Goal: Task Accomplishment & Management: Manage account settings

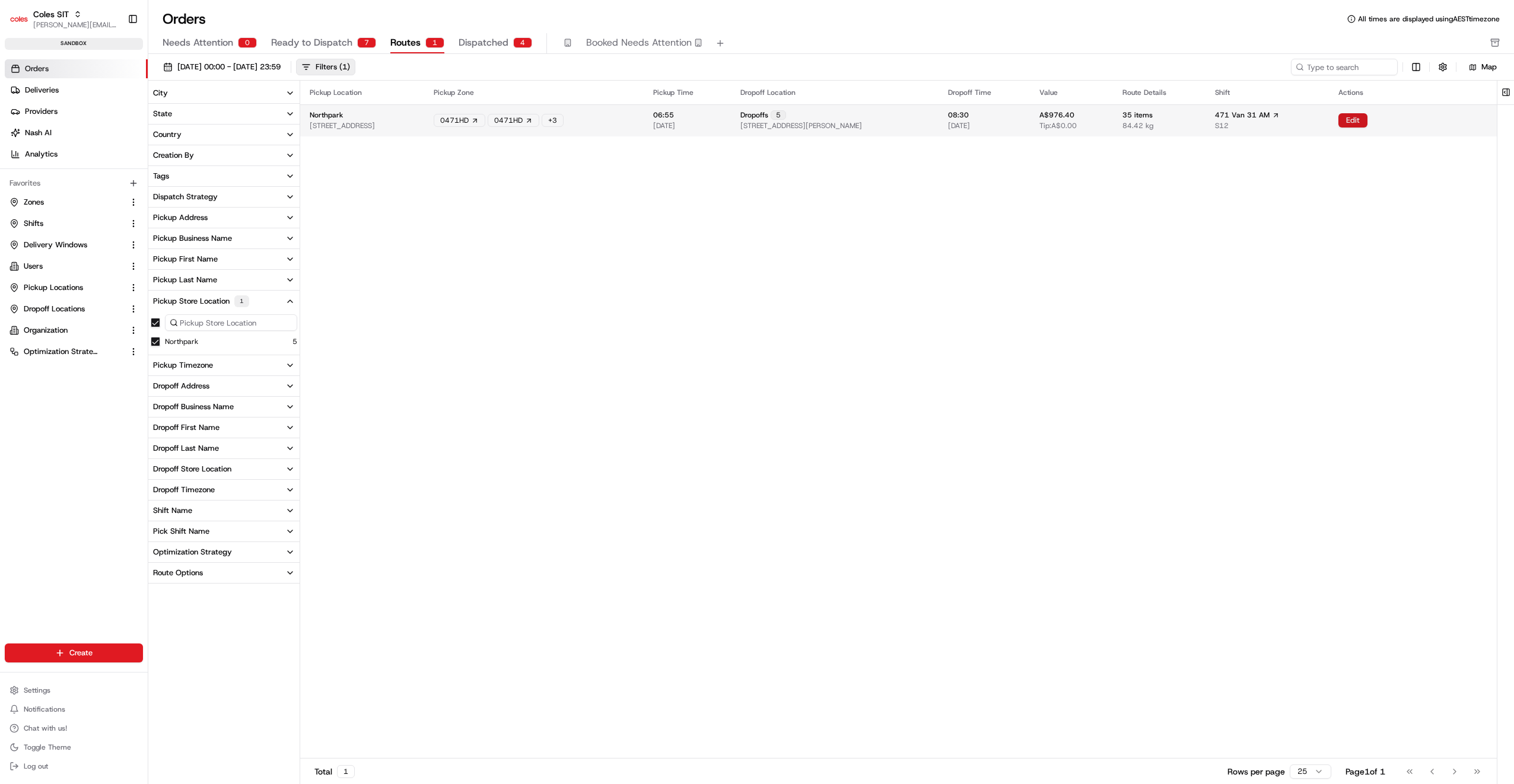
click at [1367, 119] on button "Edit" at bounding box center [1352, 120] width 29 height 14
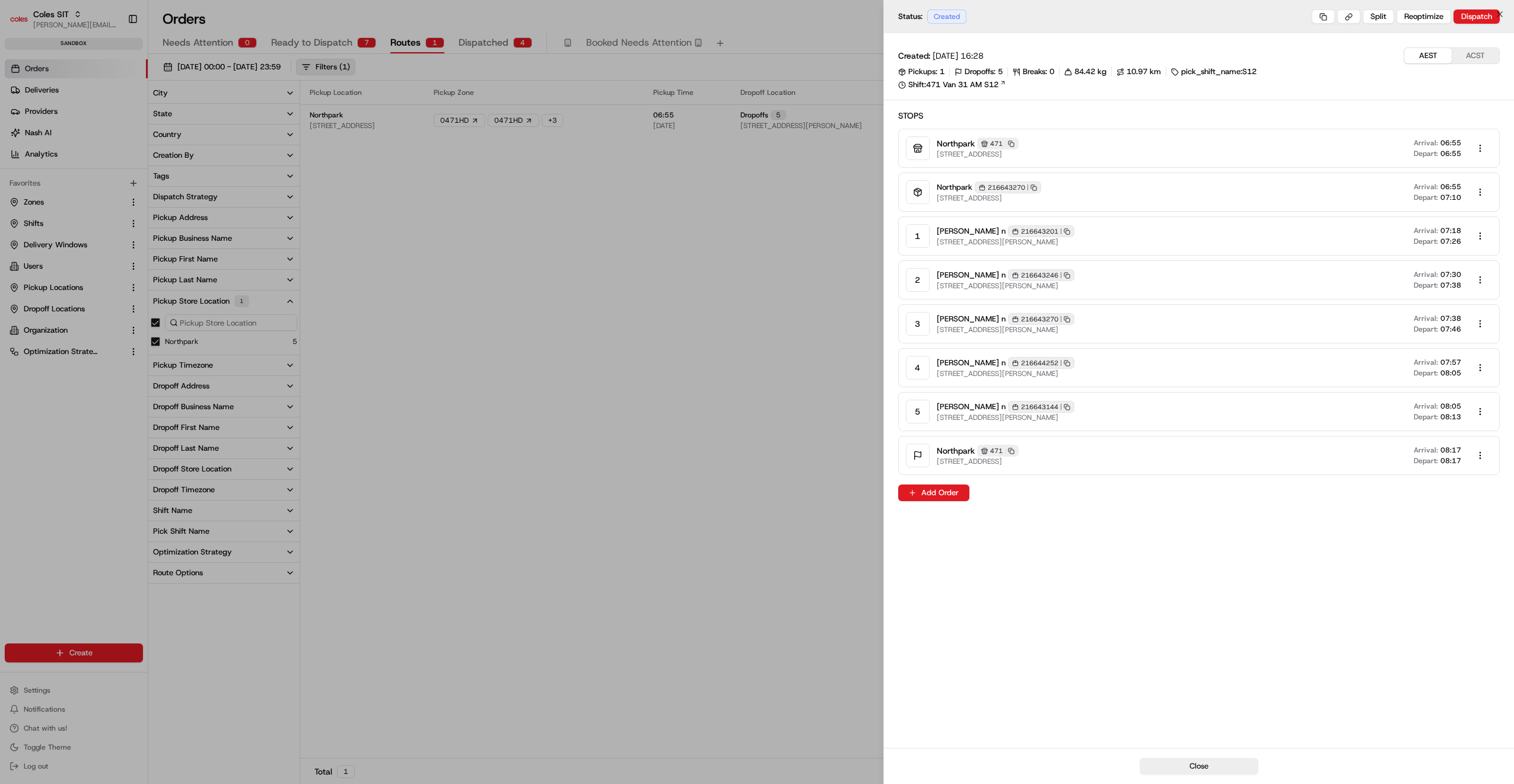
click at [732, 301] on div at bounding box center [757, 392] width 1514 height 784
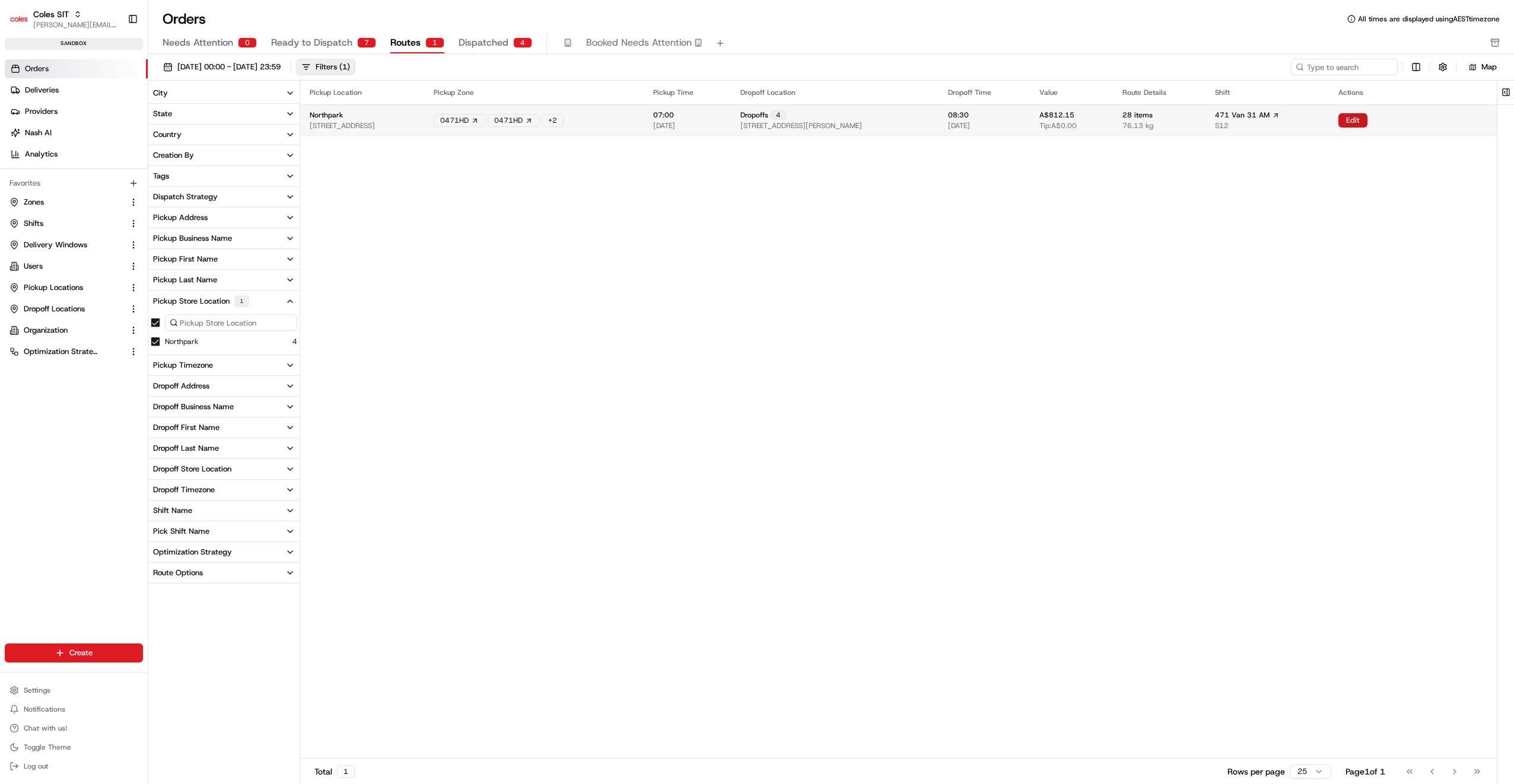
click at [1367, 118] on button "Edit" at bounding box center [1352, 120] width 29 height 14
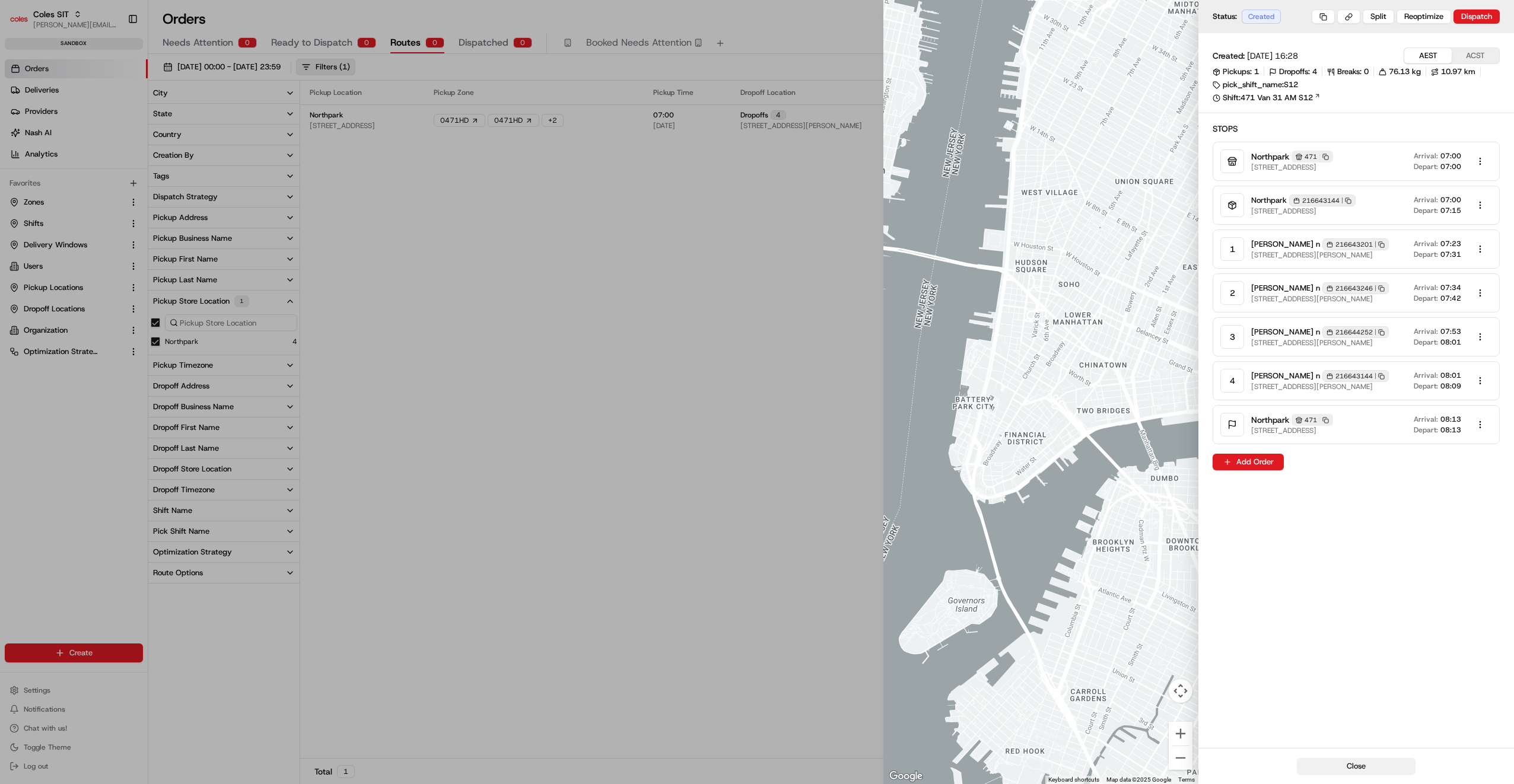
click at [1343, 766] on button "Close" at bounding box center [1356, 766] width 119 height 17
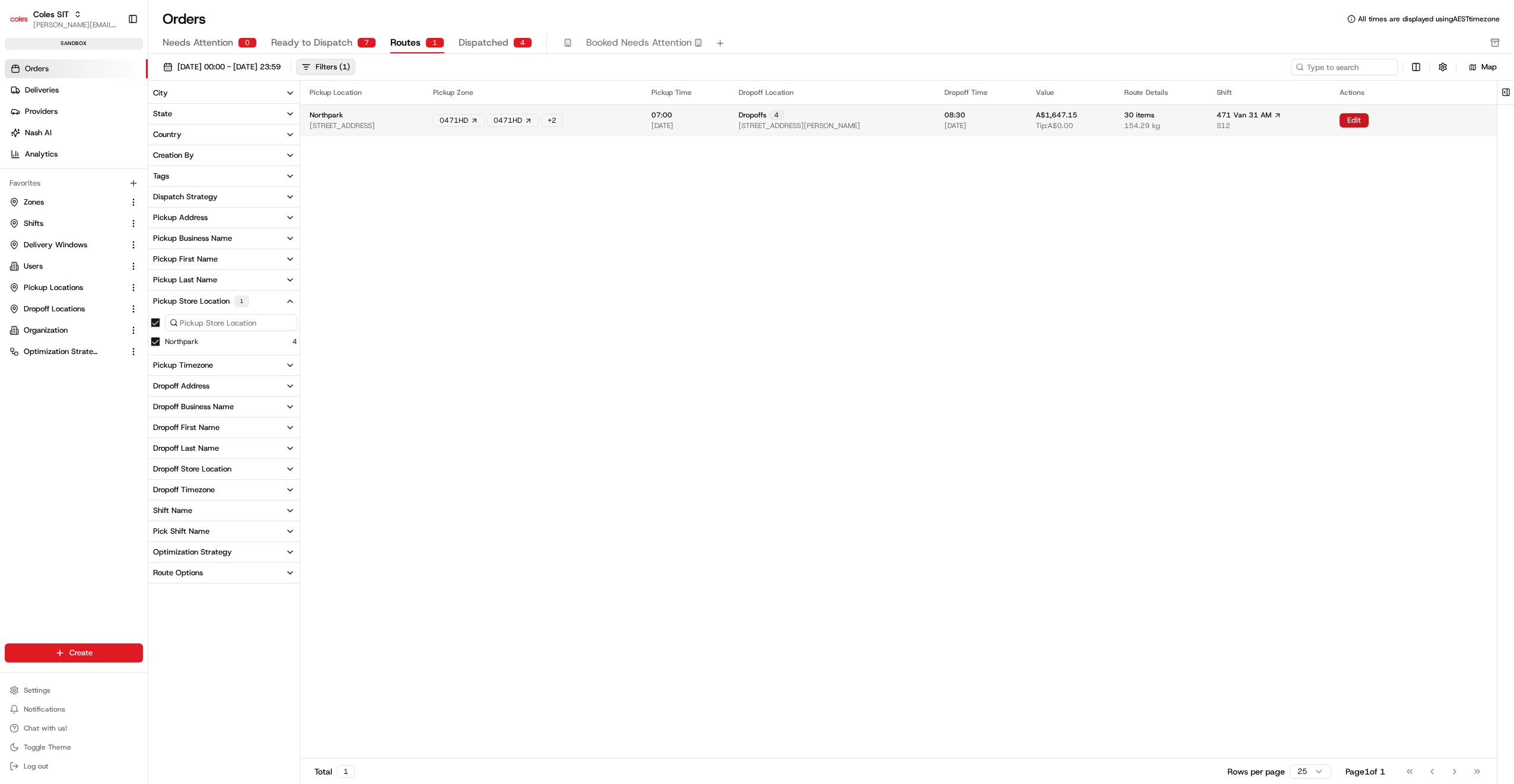
click at [1368, 119] on button "Edit" at bounding box center [1354, 120] width 29 height 14
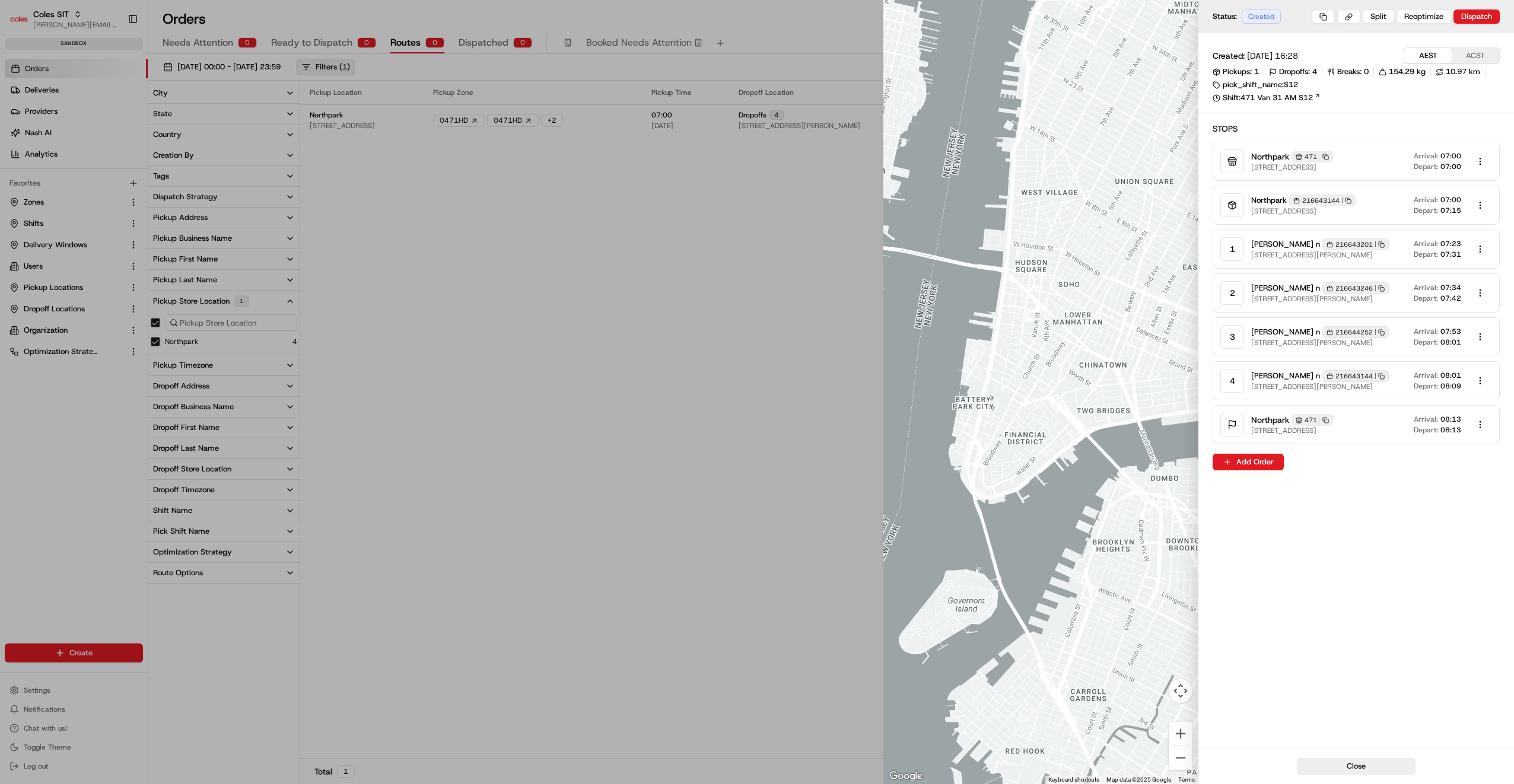
click at [731, 337] on div at bounding box center [757, 392] width 1514 height 784
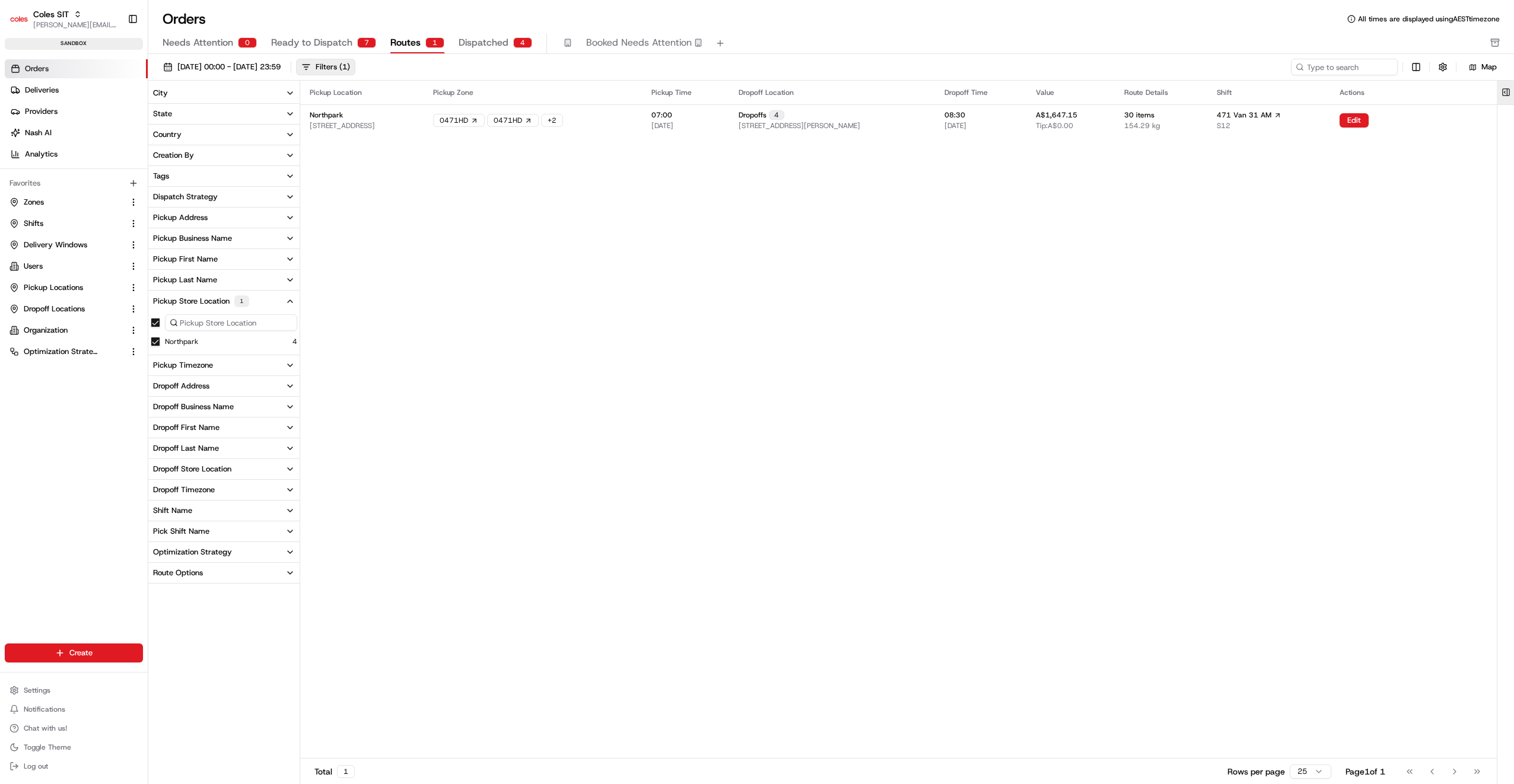
click at [1502, 90] on button at bounding box center [1506, 92] width 20 height 24
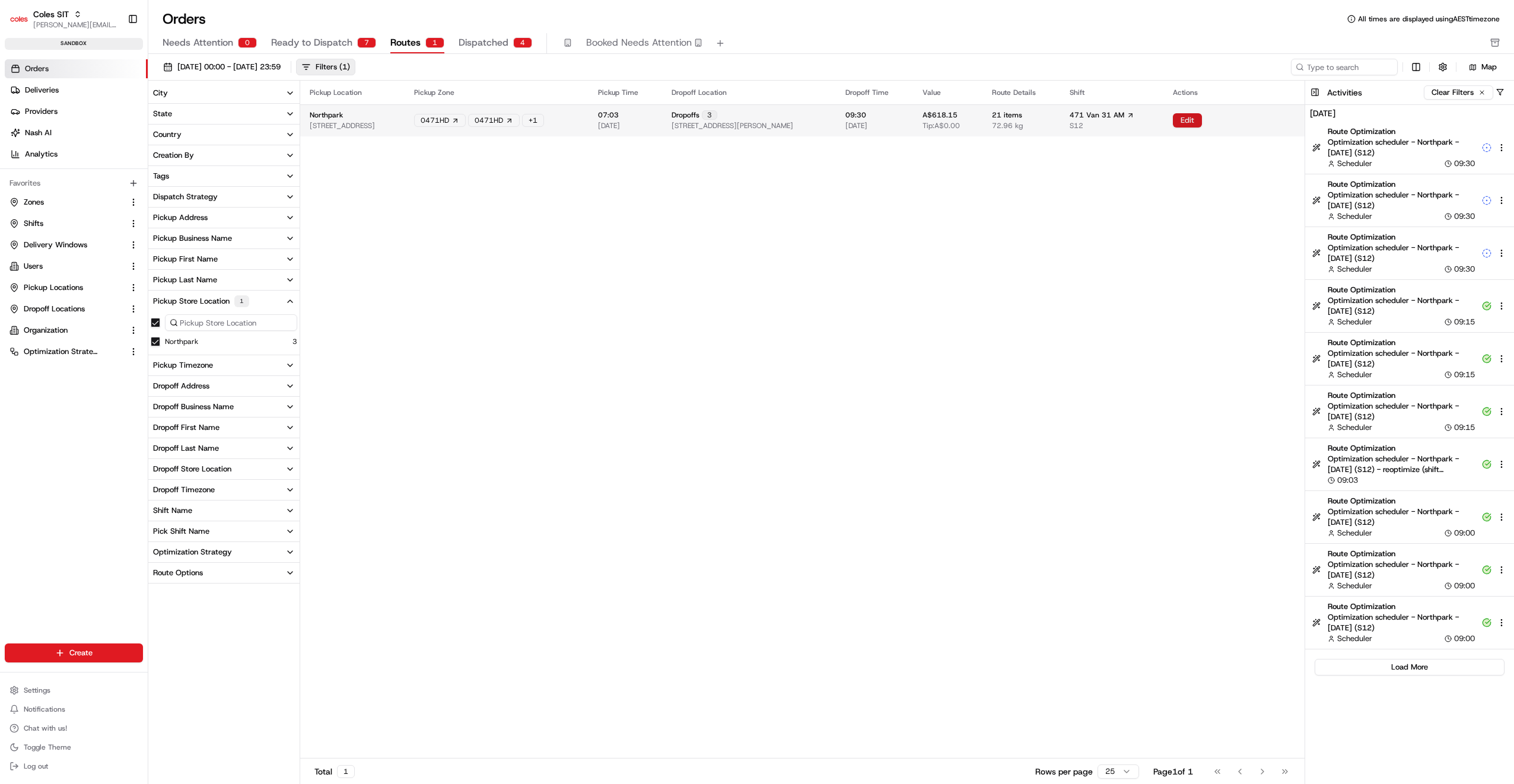
click at [1201, 121] on button "Edit" at bounding box center [1187, 120] width 29 height 14
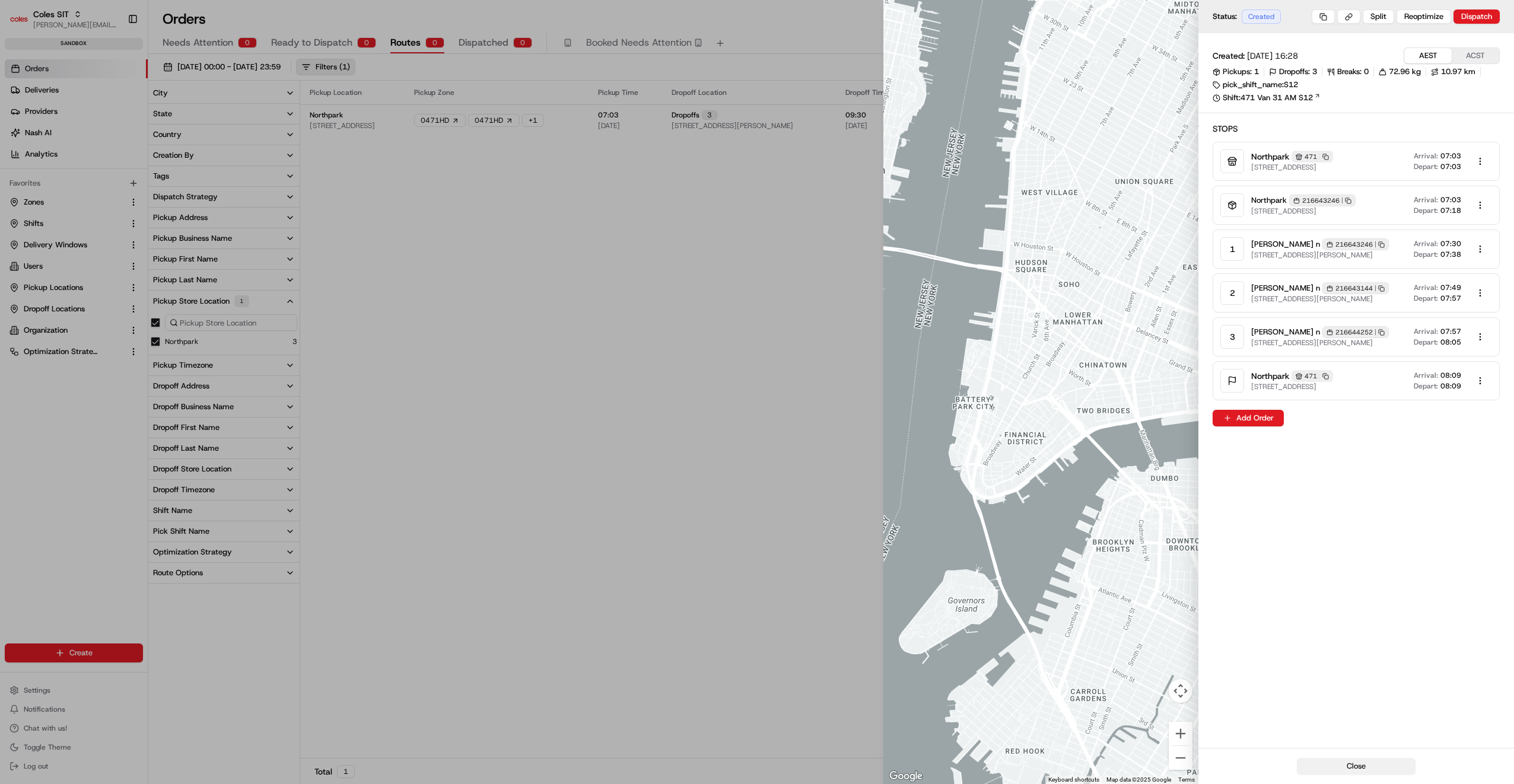
click at [1369, 763] on button "Close" at bounding box center [1356, 766] width 119 height 17
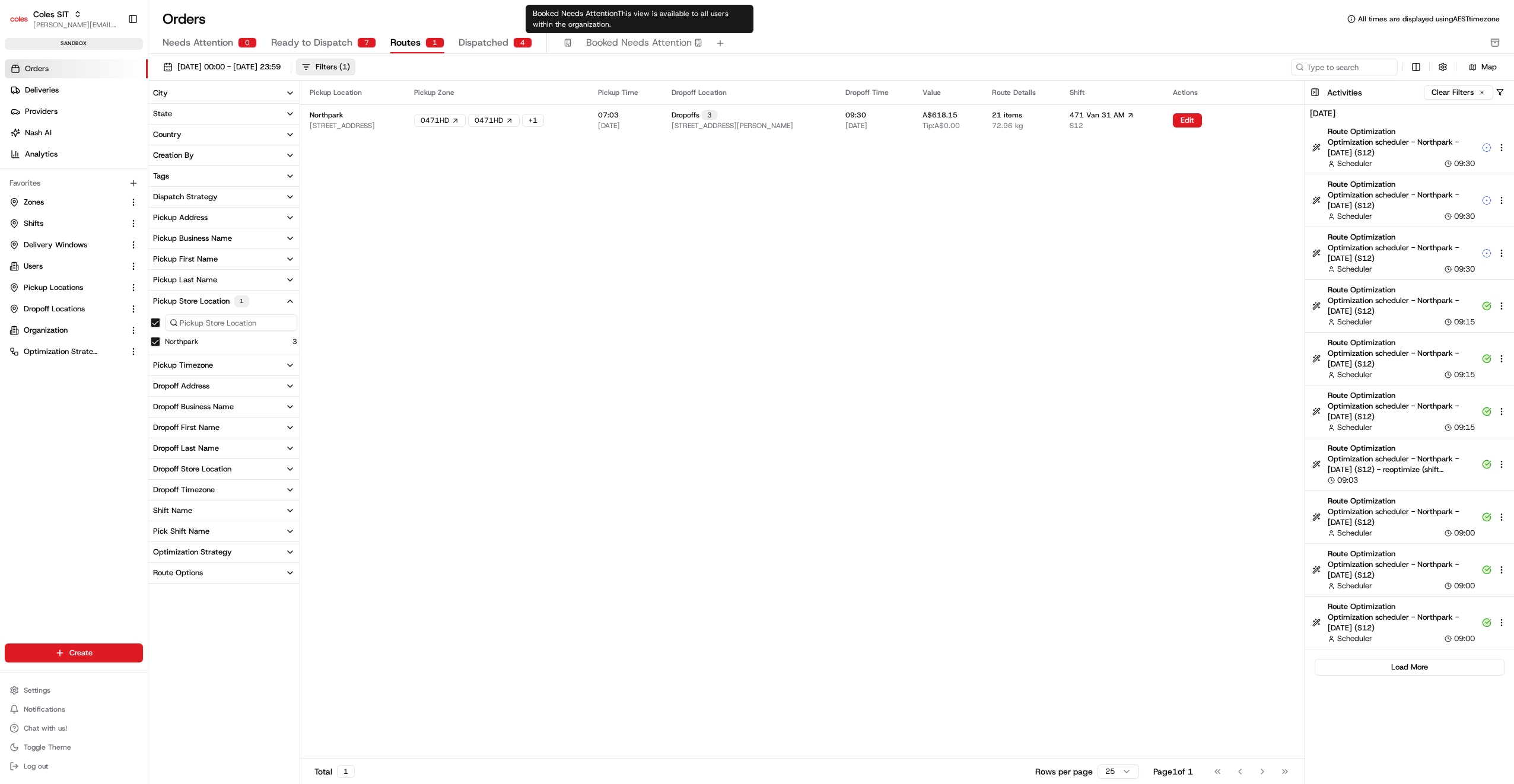
click at [563, 40] on icon "button" at bounding box center [567, 42] width 8 height 8
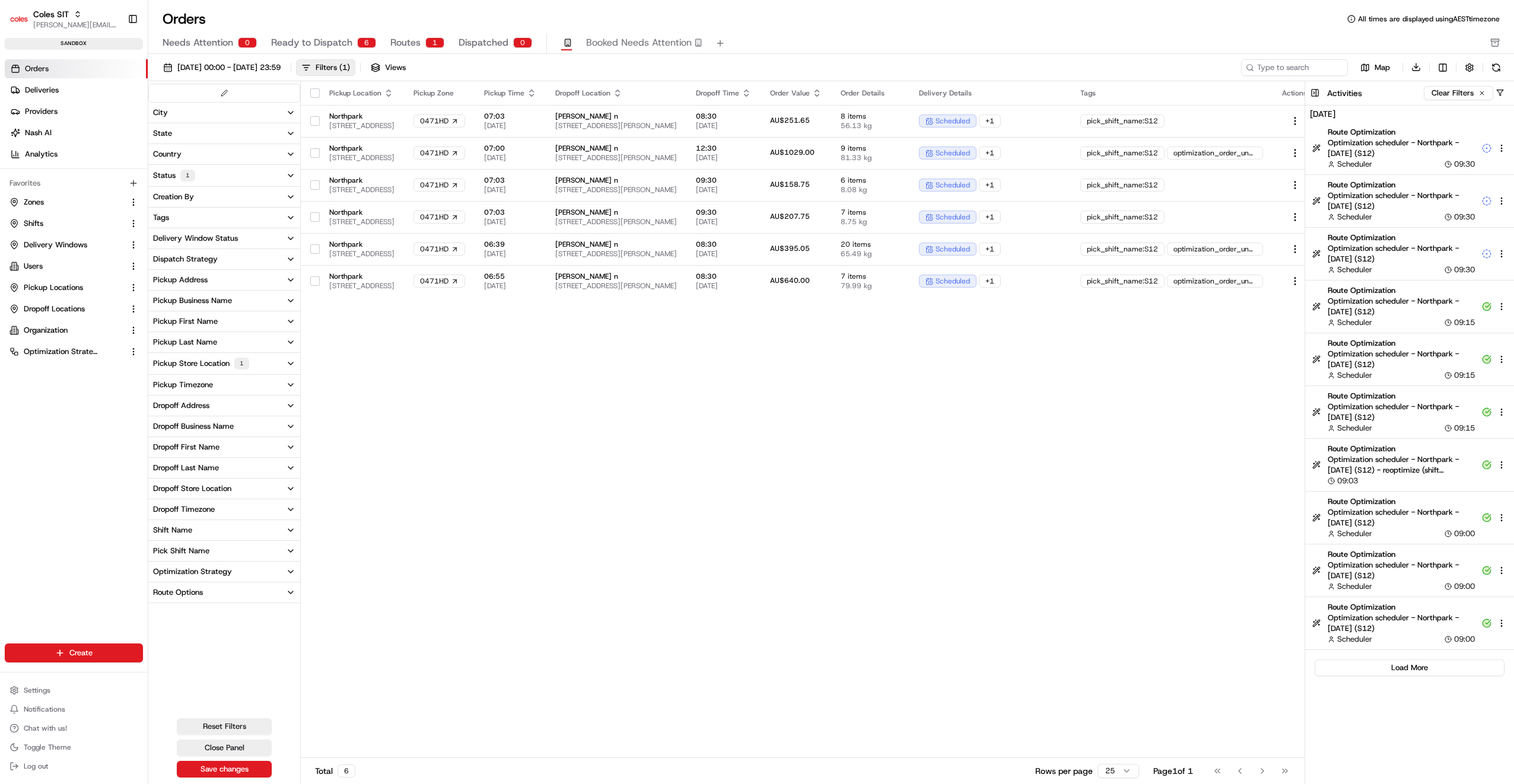
click at [189, 220] on button "Tags" at bounding box center [224, 217] width 152 height 20
click at [159, 270] on button "optimization_order_unassigned" at bounding box center [155, 271] width 9 height 9
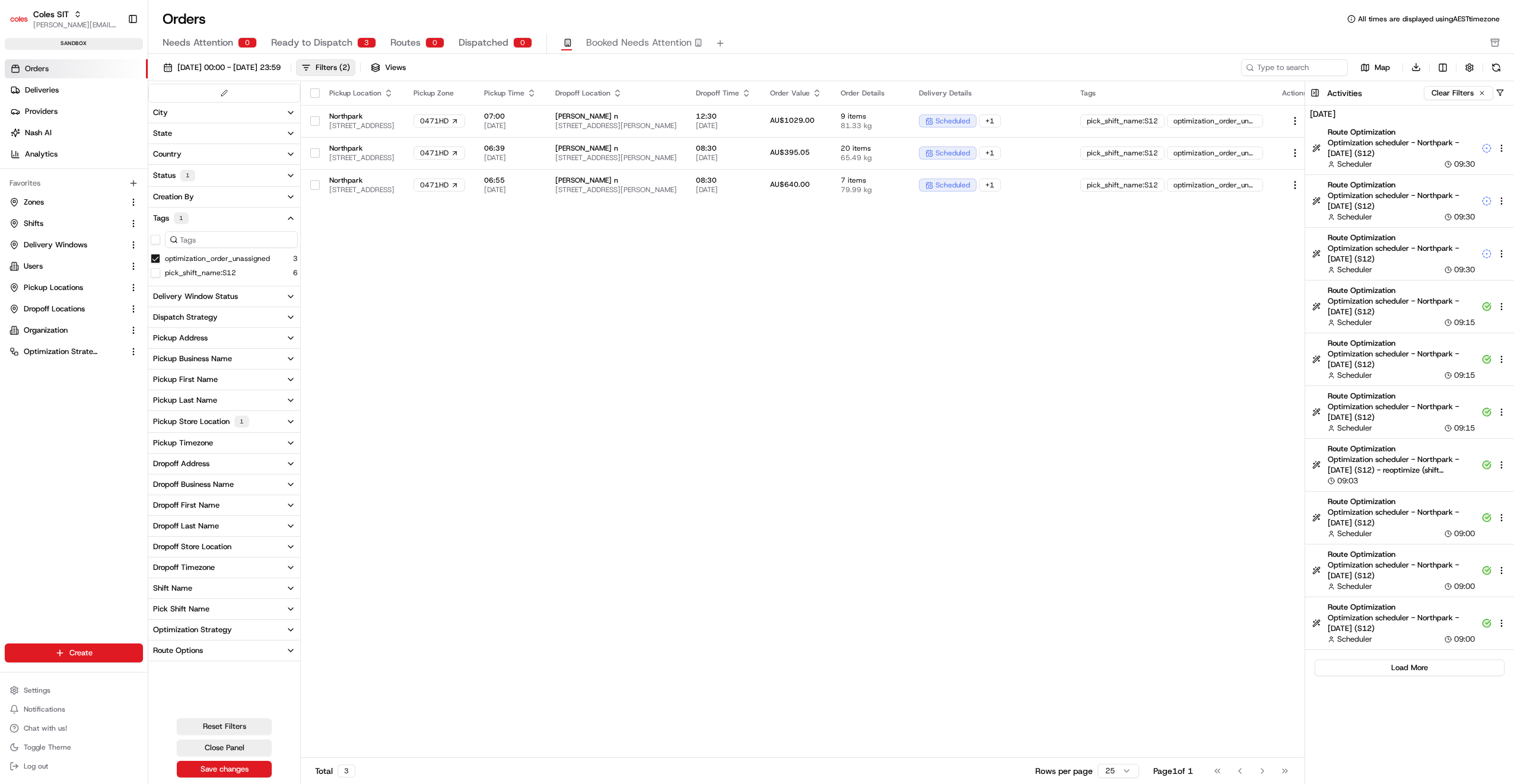
click at [407, 42] on span "Routes" at bounding box center [405, 42] width 30 height 14
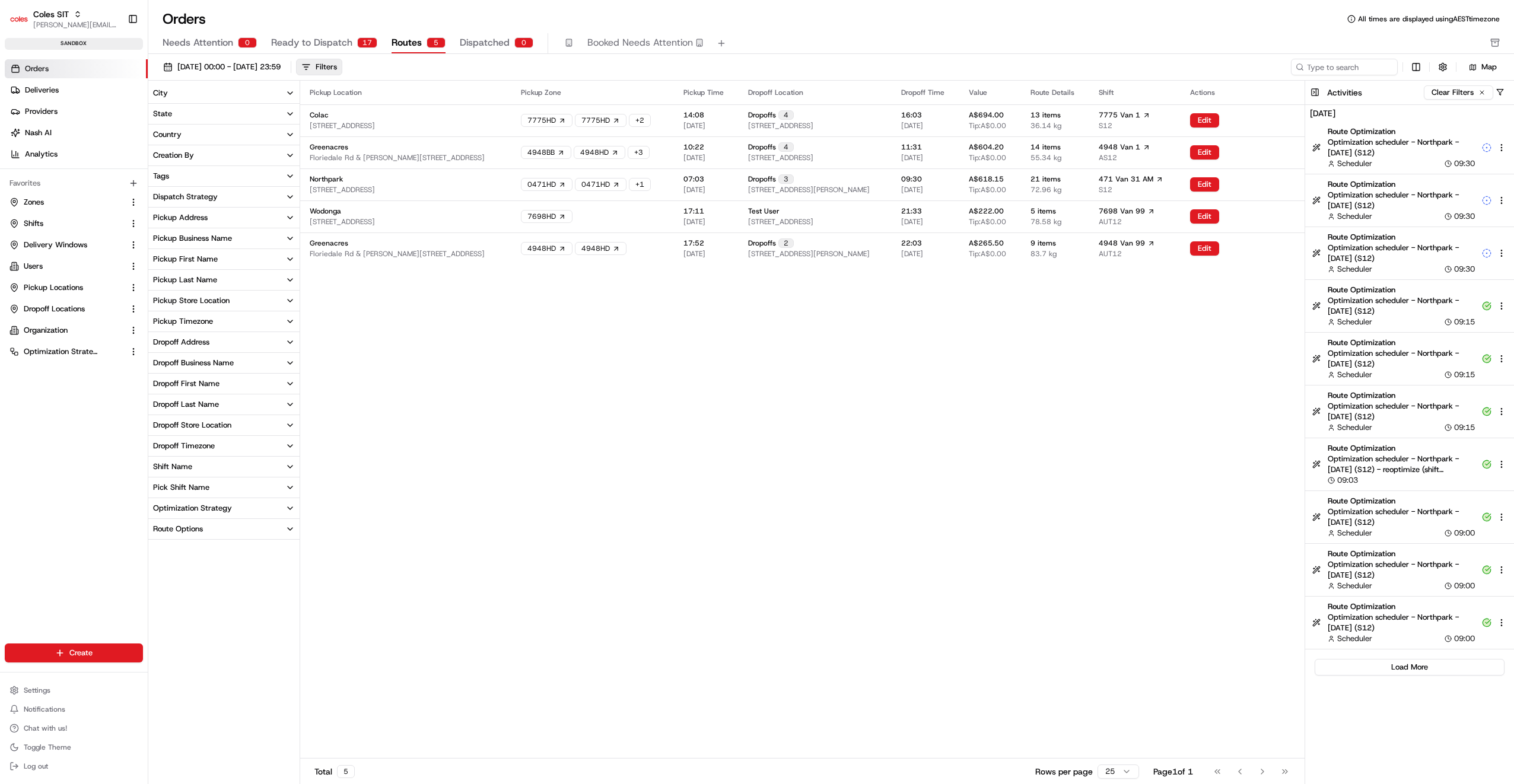
click at [230, 303] on button "Pickup Store Location" at bounding box center [224, 301] width 151 height 20
click at [157, 368] on button "Northpark" at bounding box center [155, 368] width 9 height 9
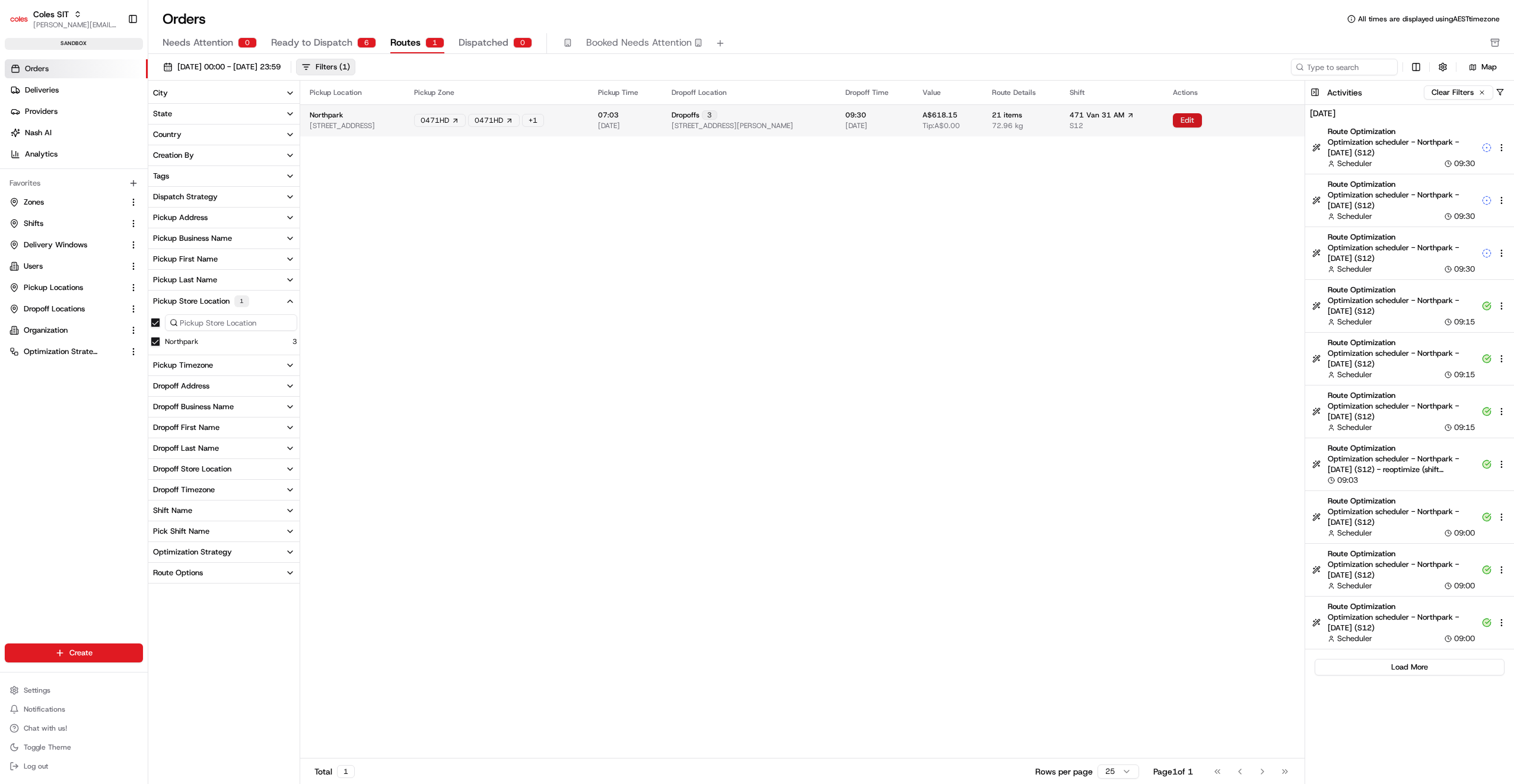
click at [1202, 119] on button "Edit" at bounding box center [1187, 120] width 29 height 14
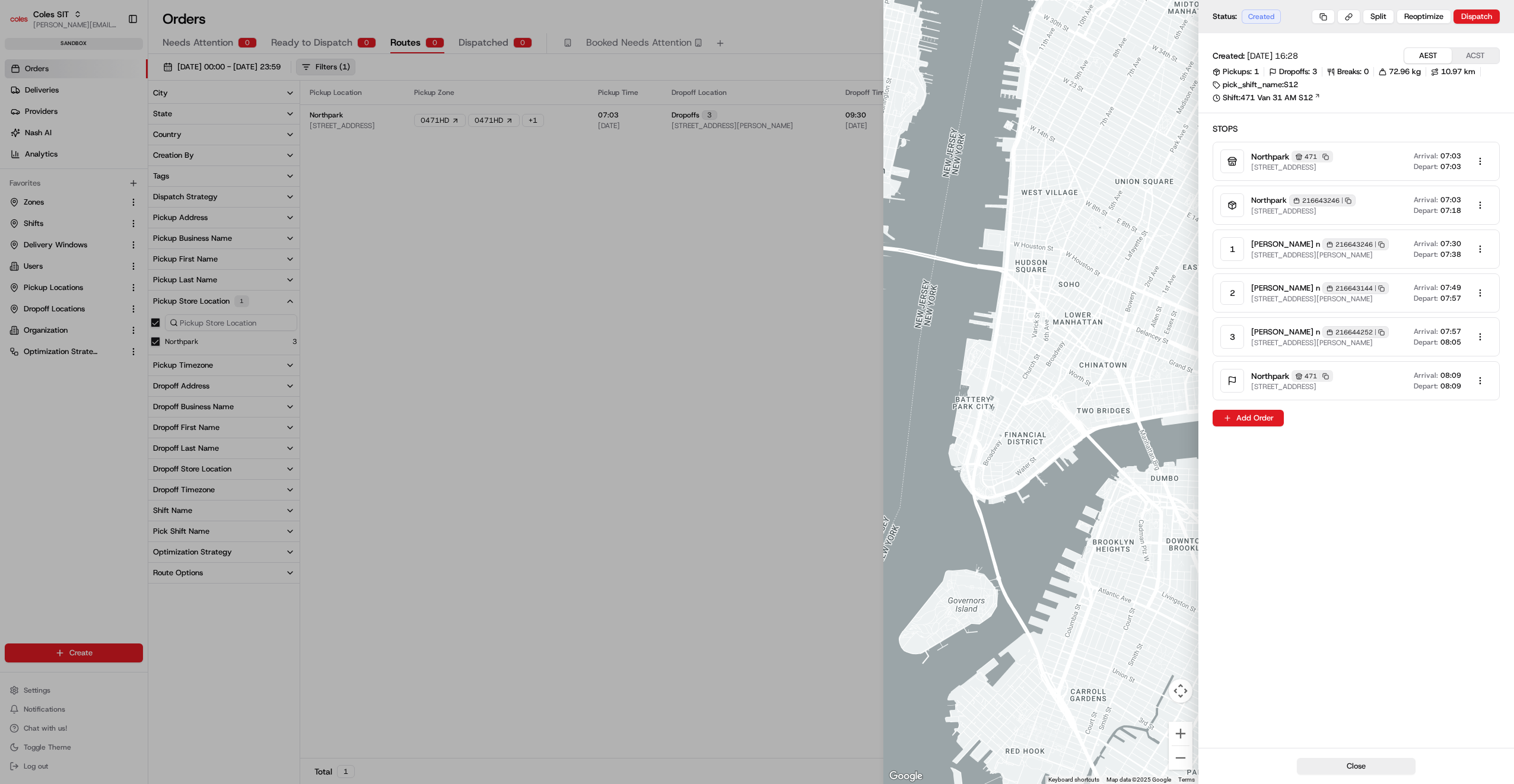
click at [707, 258] on div at bounding box center [757, 392] width 1514 height 784
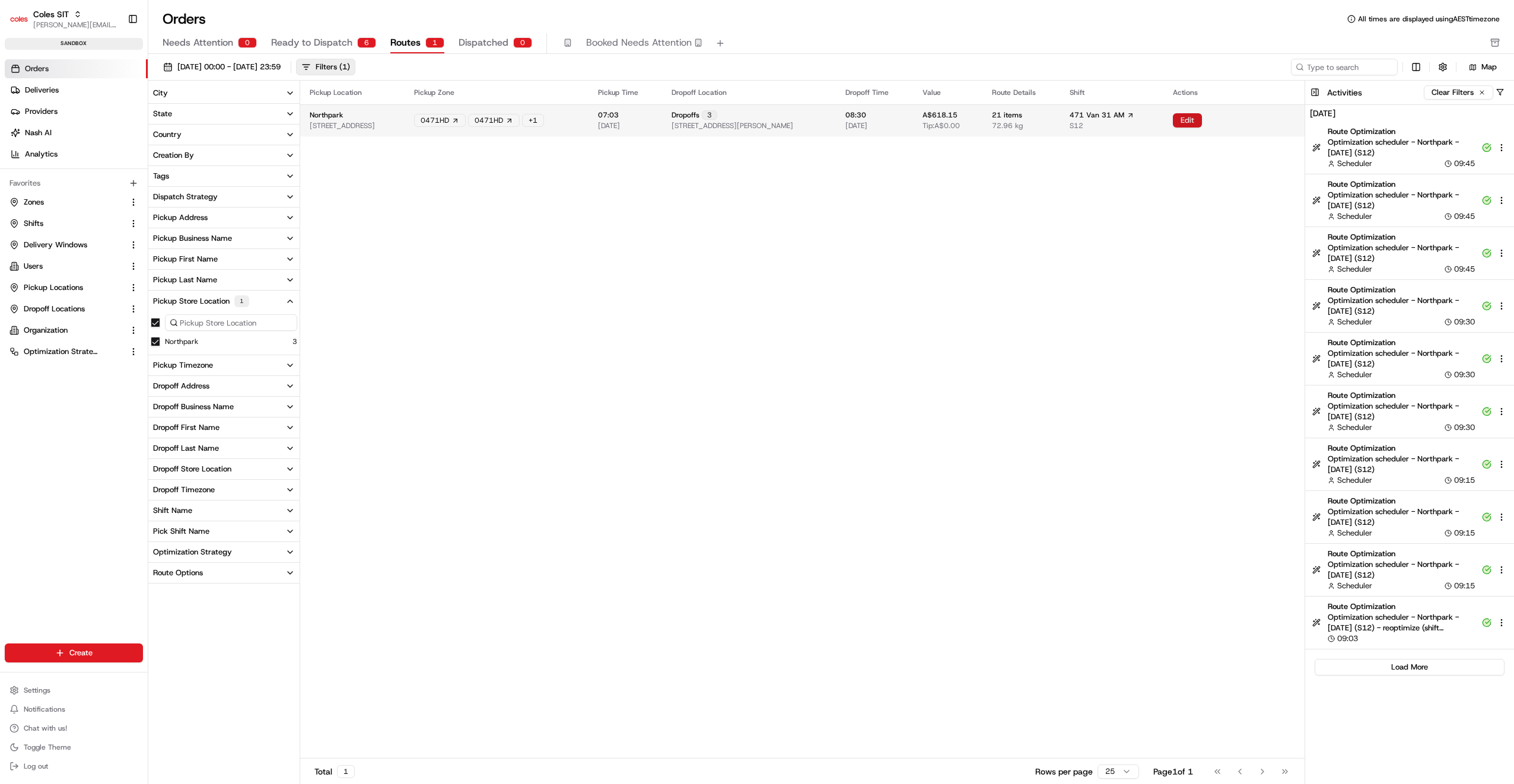
click at [1196, 119] on button "Edit" at bounding box center [1187, 120] width 29 height 14
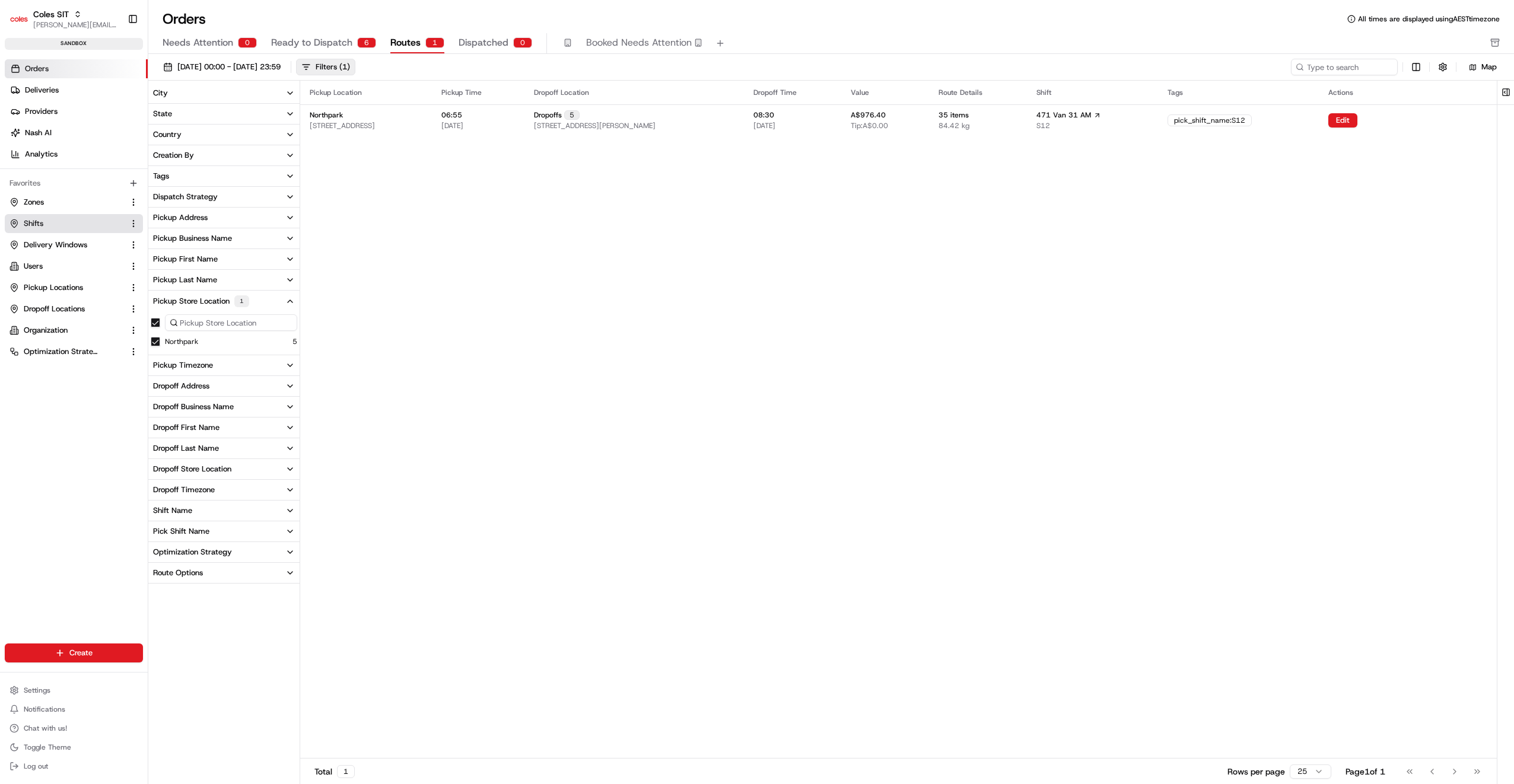
click at [39, 218] on span "Shifts" at bounding box center [33, 223] width 20 height 11
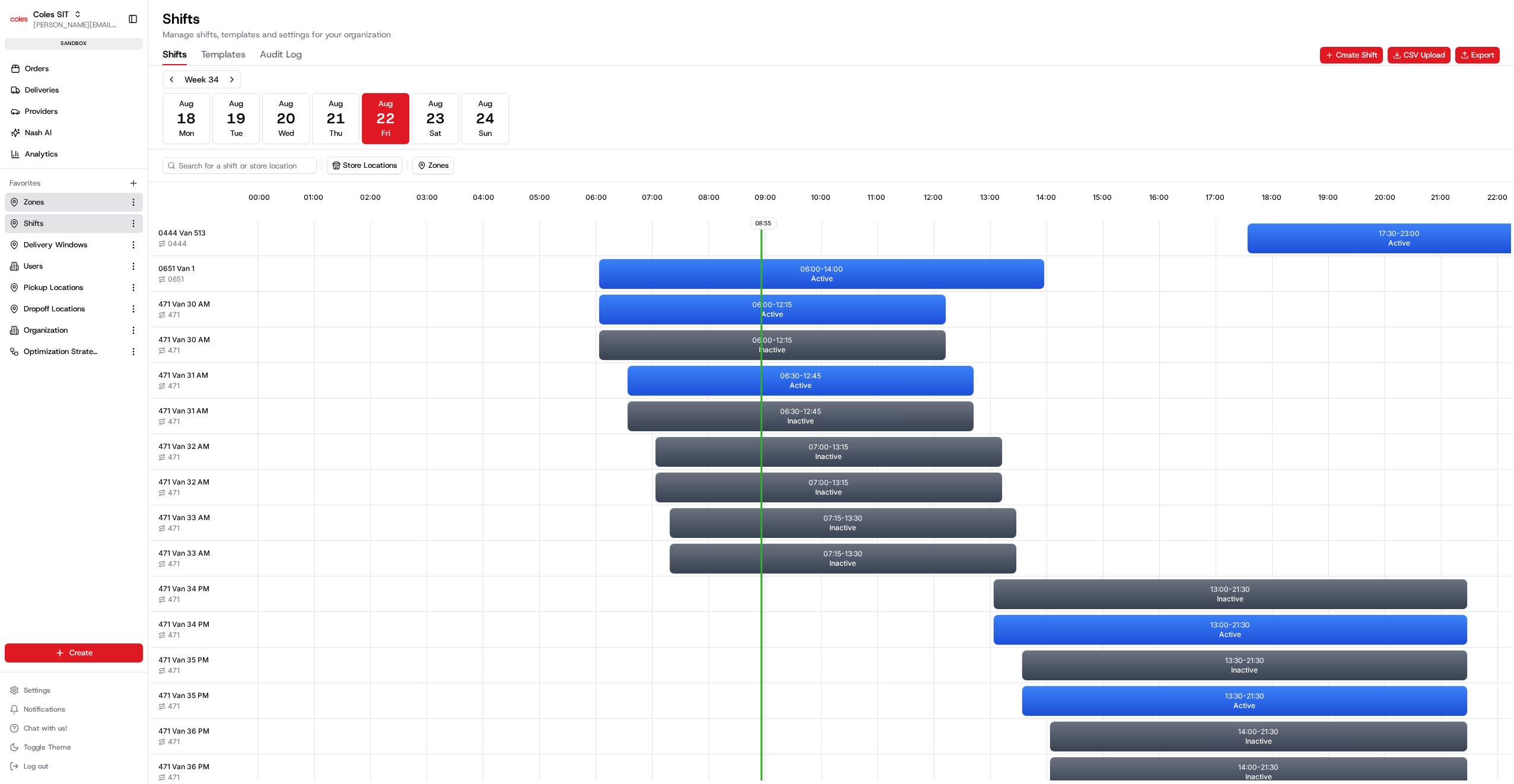
click at [38, 204] on span "Zones" at bounding box center [33, 202] width 20 height 11
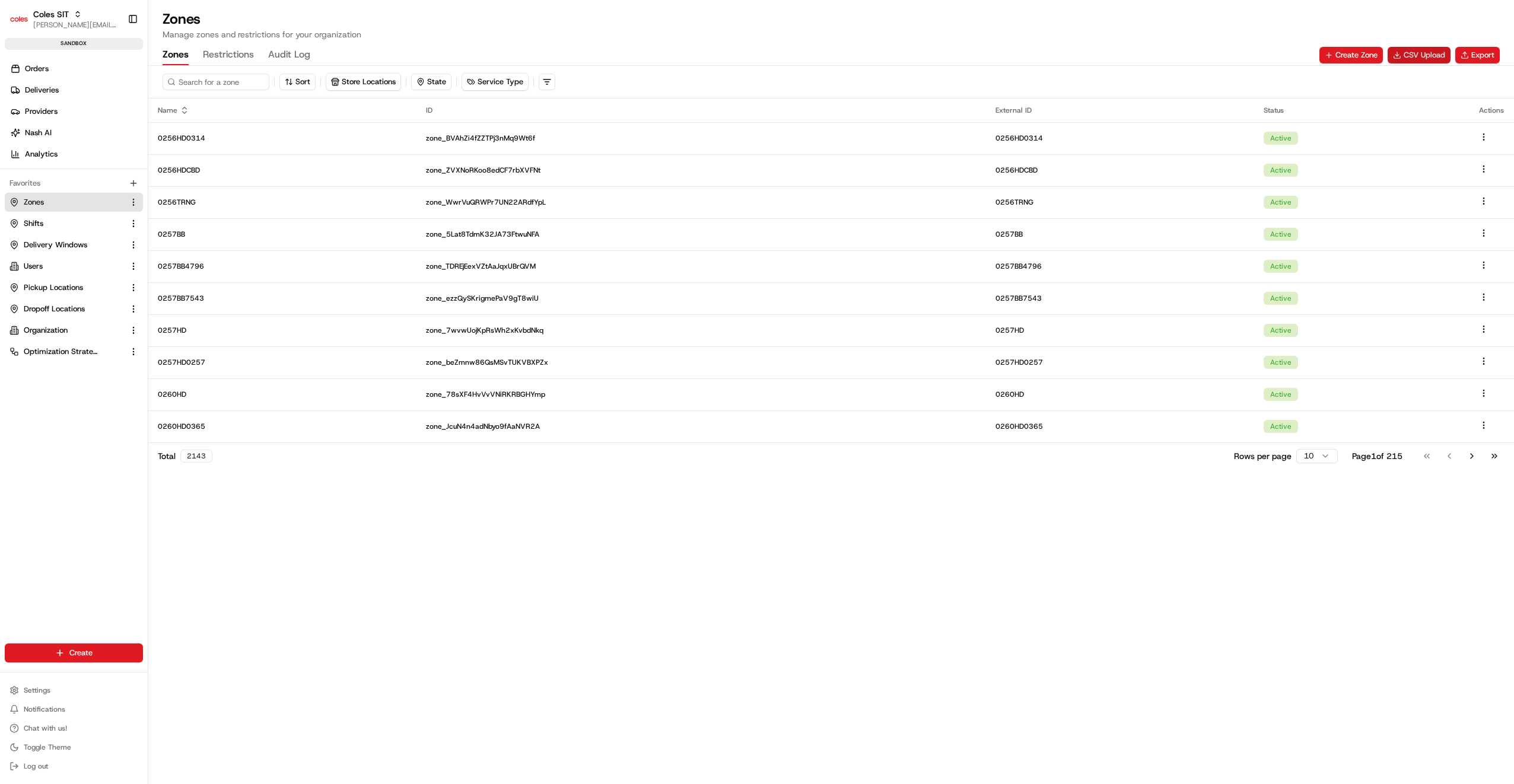
click at [1434, 54] on button "CSV Upload" at bounding box center [1419, 55] width 63 height 17
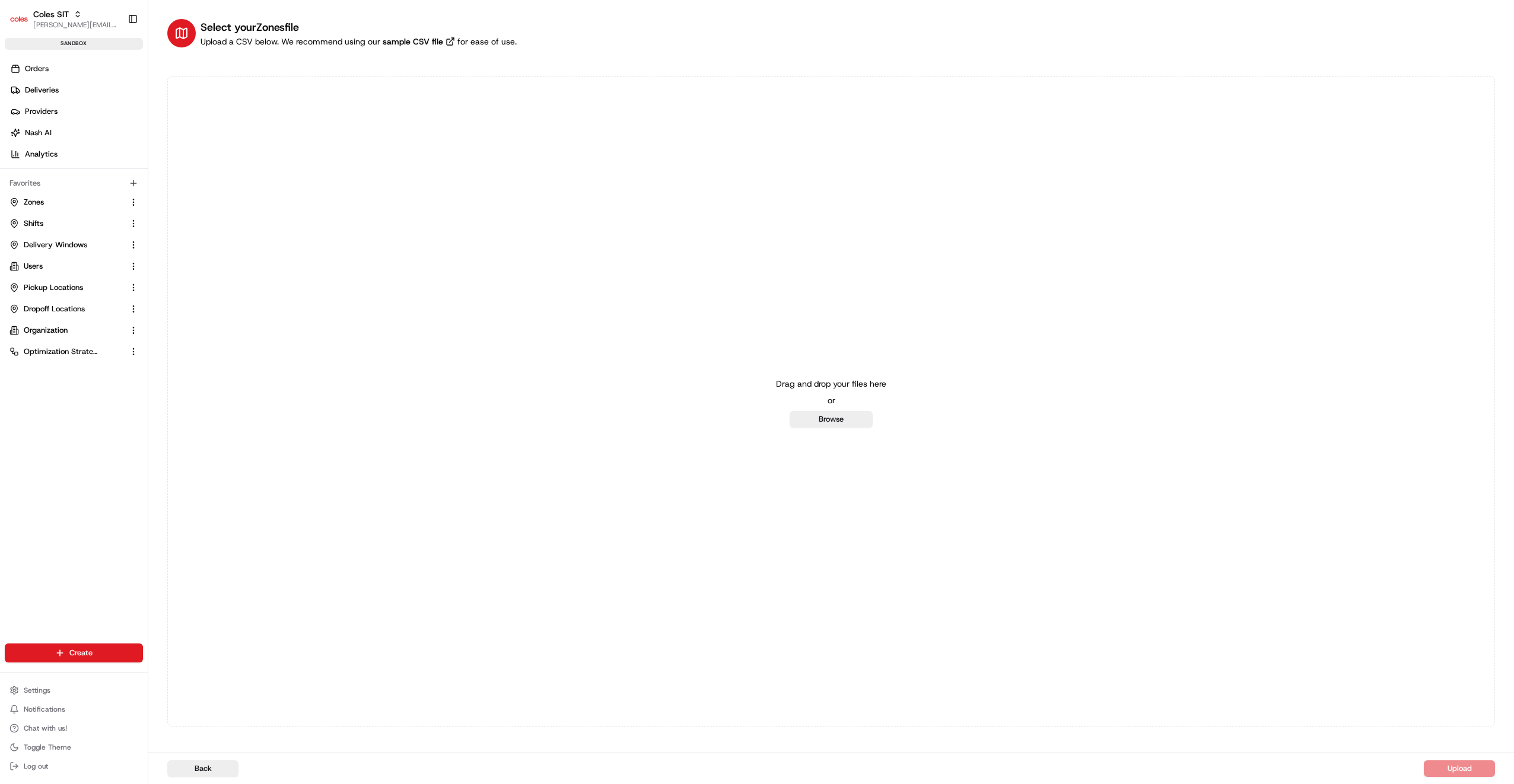
click at [220, 771] on button "Back" at bounding box center [202, 769] width 71 height 17
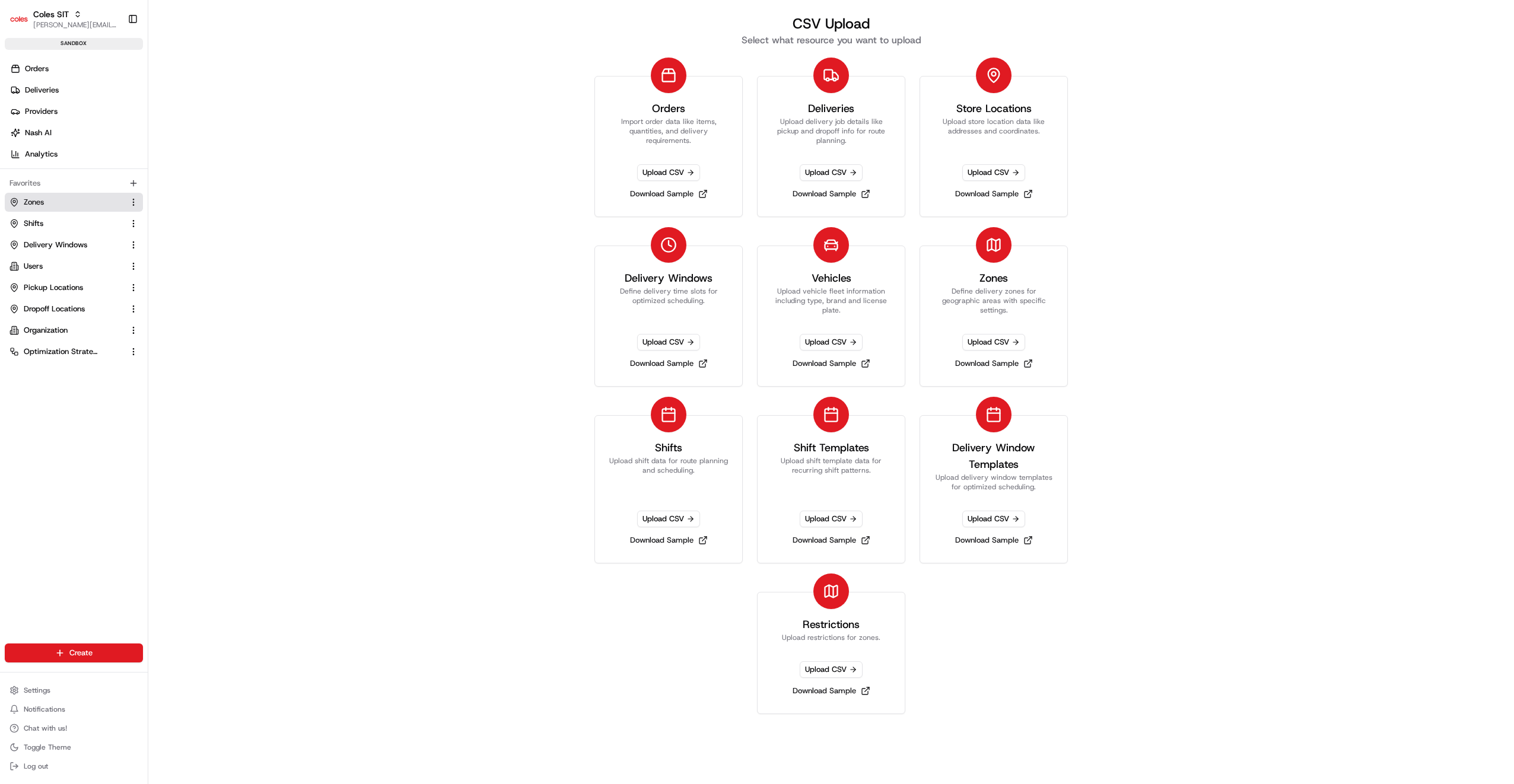
click at [78, 206] on link "Zones" at bounding box center [66, 202] width 115 height 11
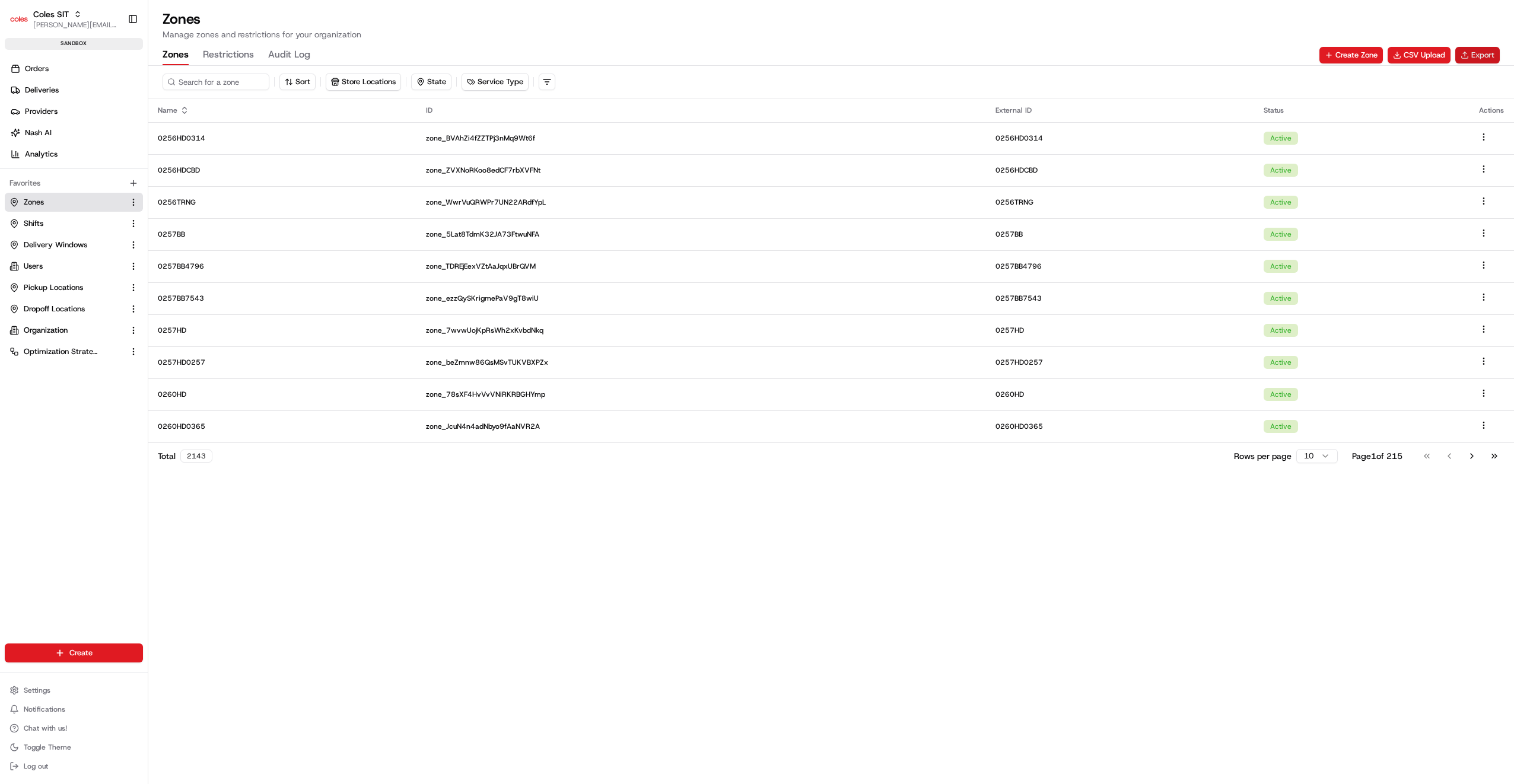
click at [1473, 52] on button "Export" at bounding box center [1477, 55] width 45 height 17
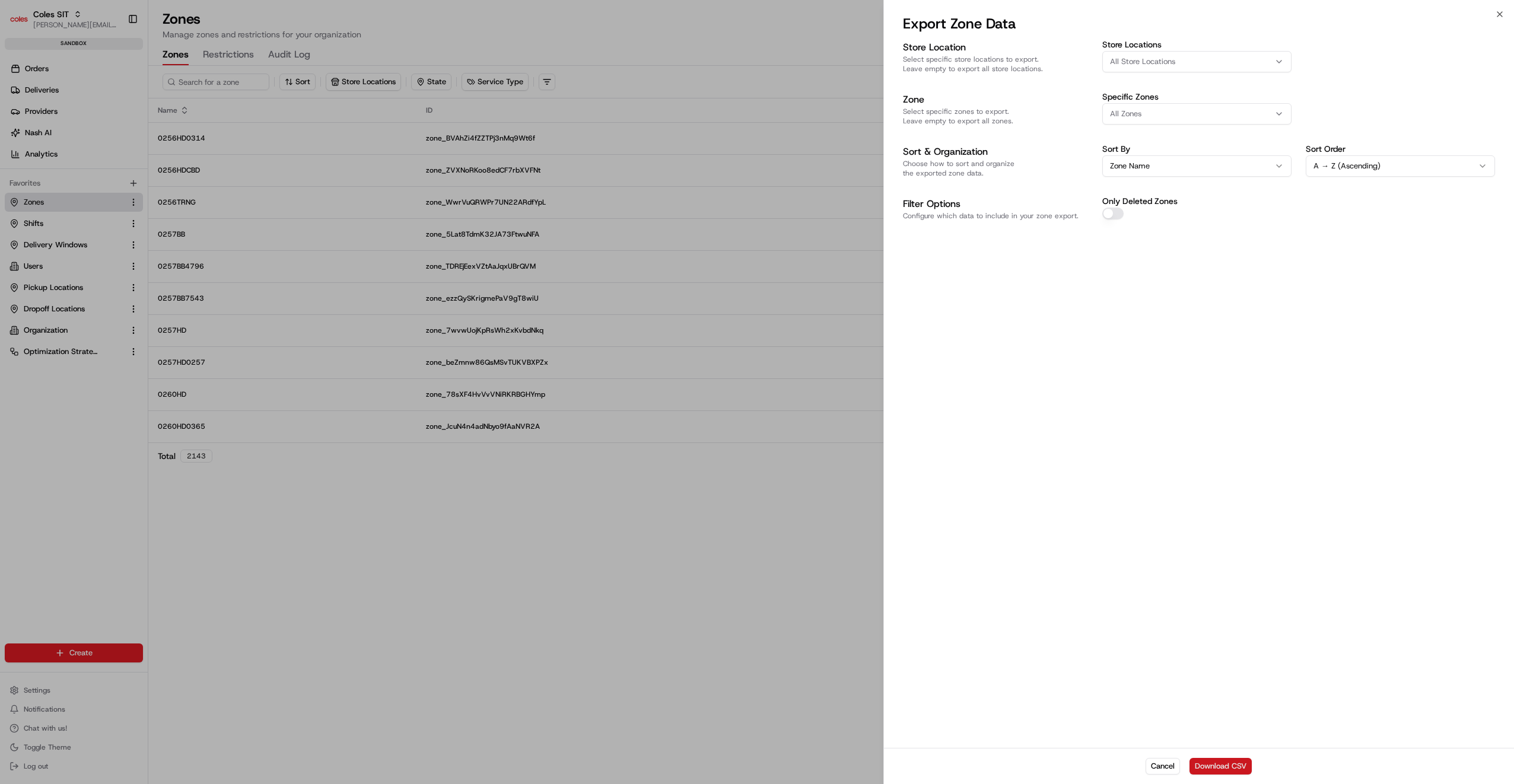
click at [1219, 760] on button "Download CSV" at bounding box center [1220, 766] width 63 height 17
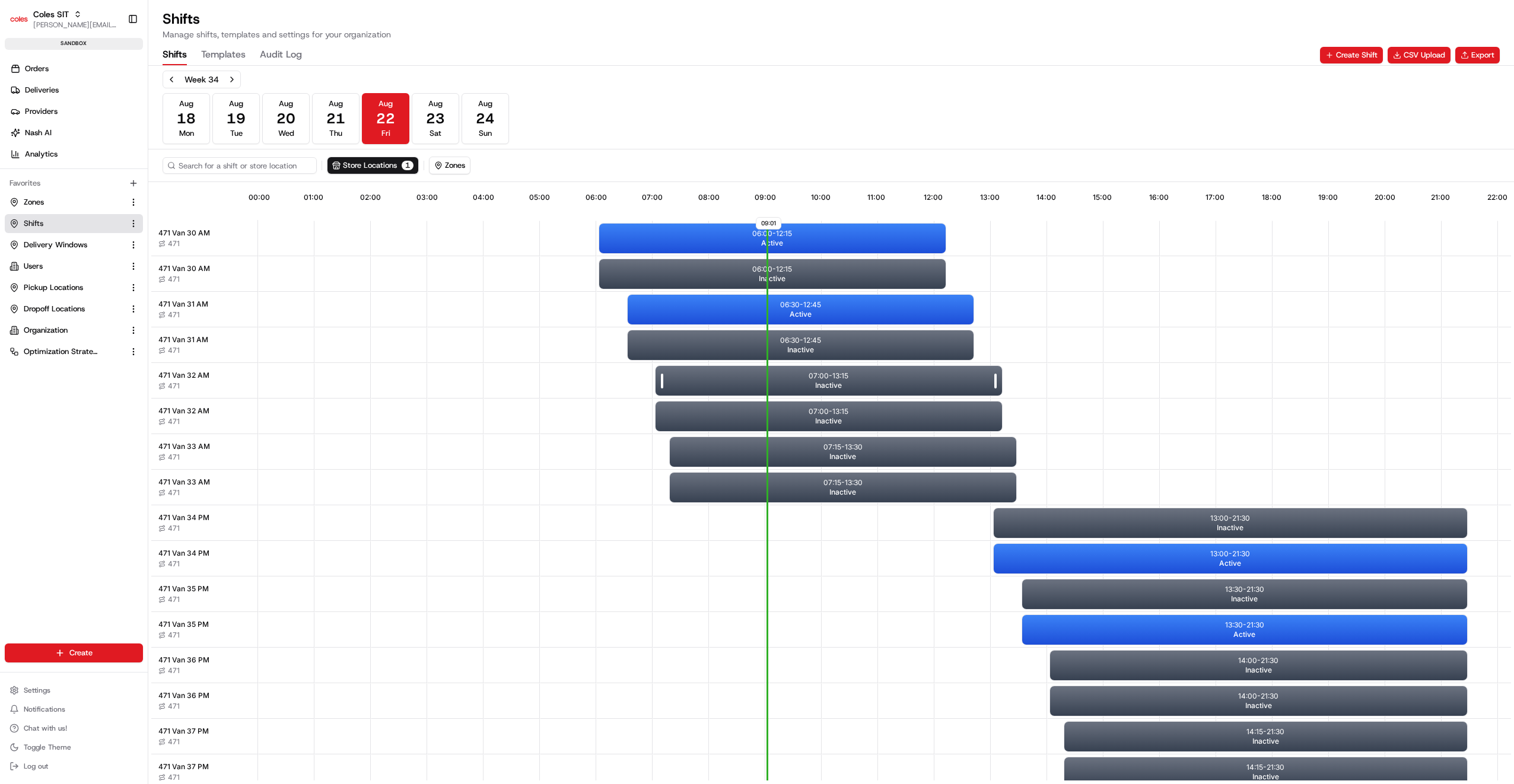
scroll to position [15, 0]
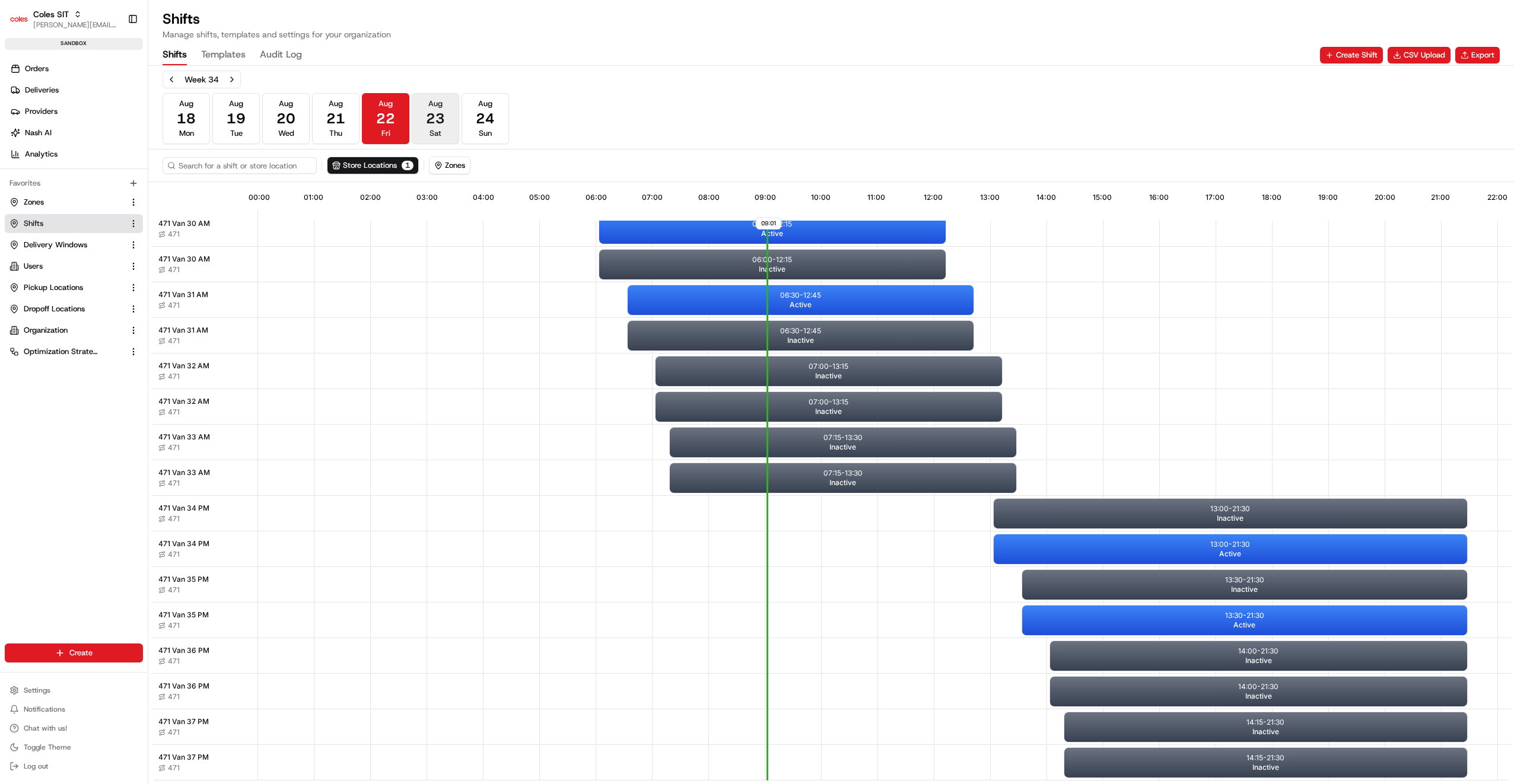
click at [443, 123] on span "23" at bounding box center [435, 118] width 19 height 19
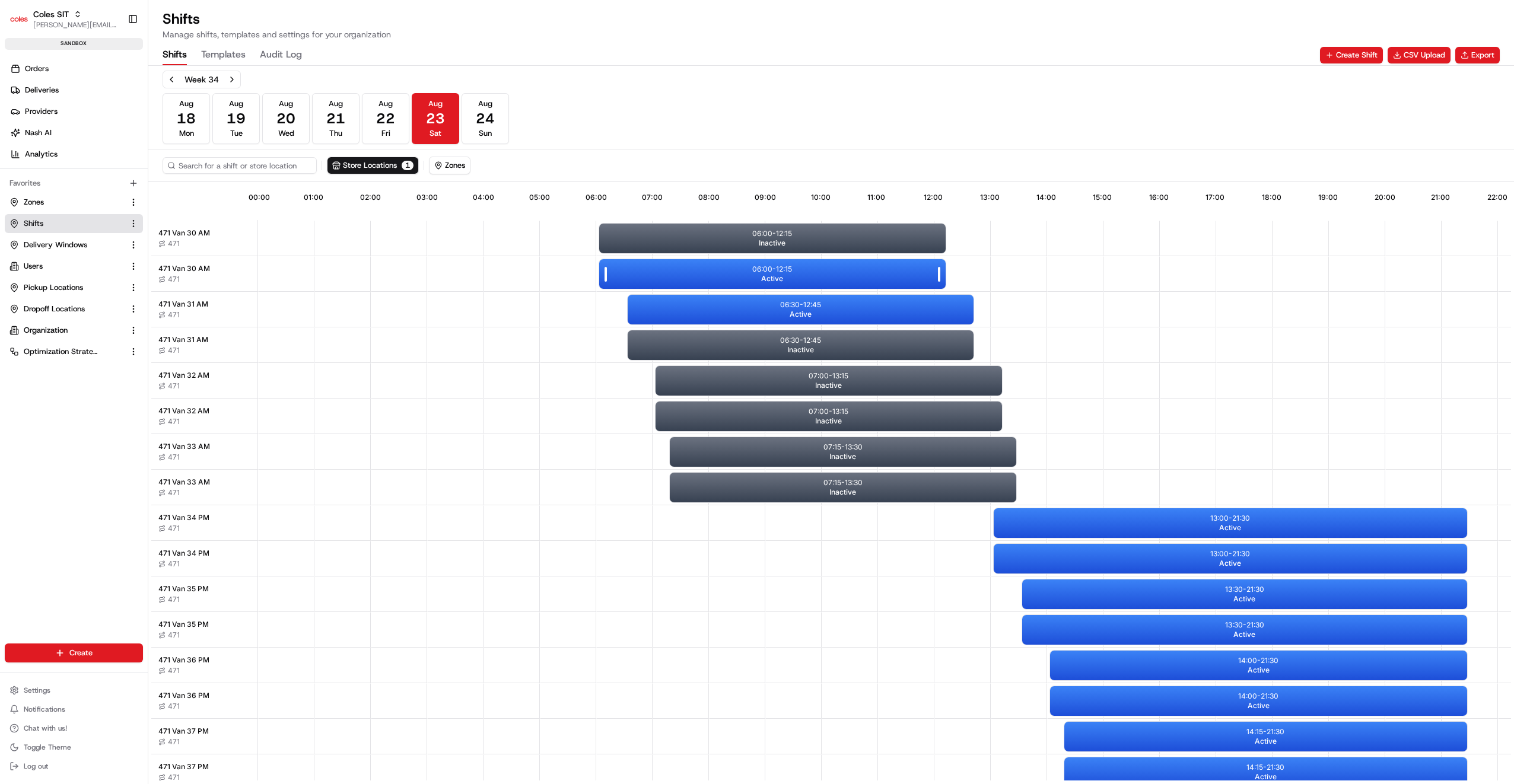
click at [792, 276] on div "06:00 - 12:15 Active" at bounding box center [772, 274] width 347 height 30
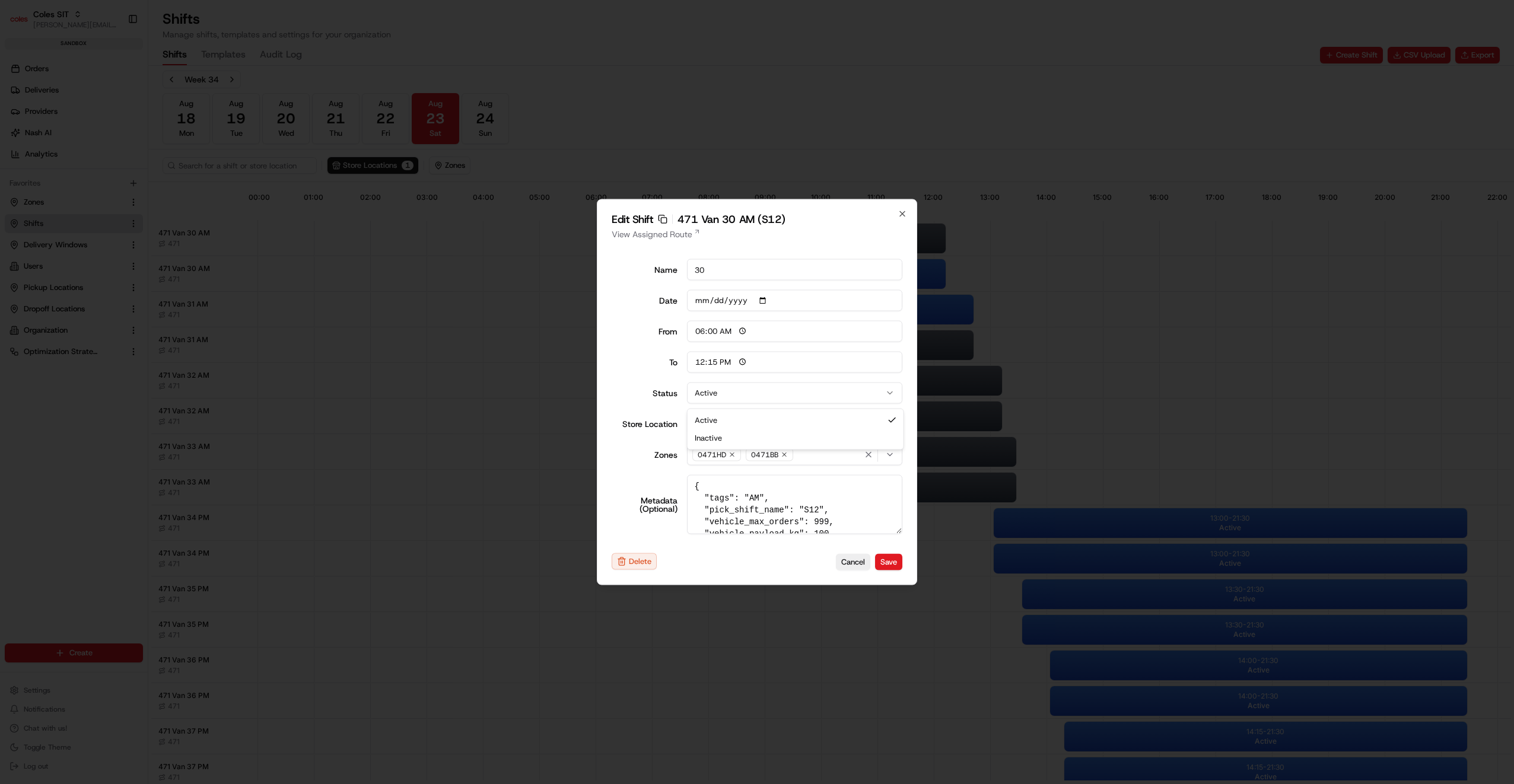
click at [757, 394] on button "Active" at bounding box center [795, 393] width 216 height 21
click at [892, 560] on button "Save" at bounding box center [889, 561] width 27 height 17
type input "14:00"
